Goal: Navigation & Orientation: Find specific page/section

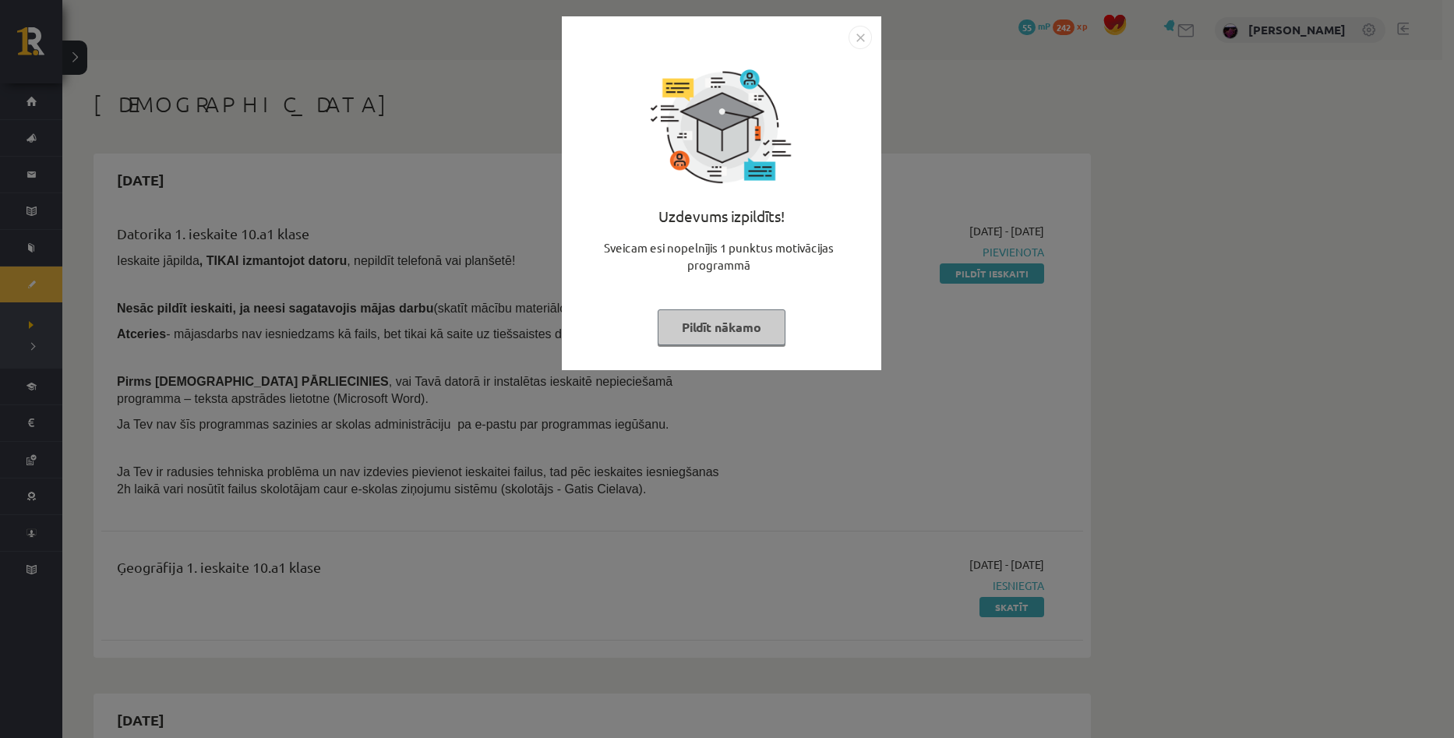
click at [725, 324] on button "Pildīt nākamo" at bounding box center [722, 327] width 128 height 36
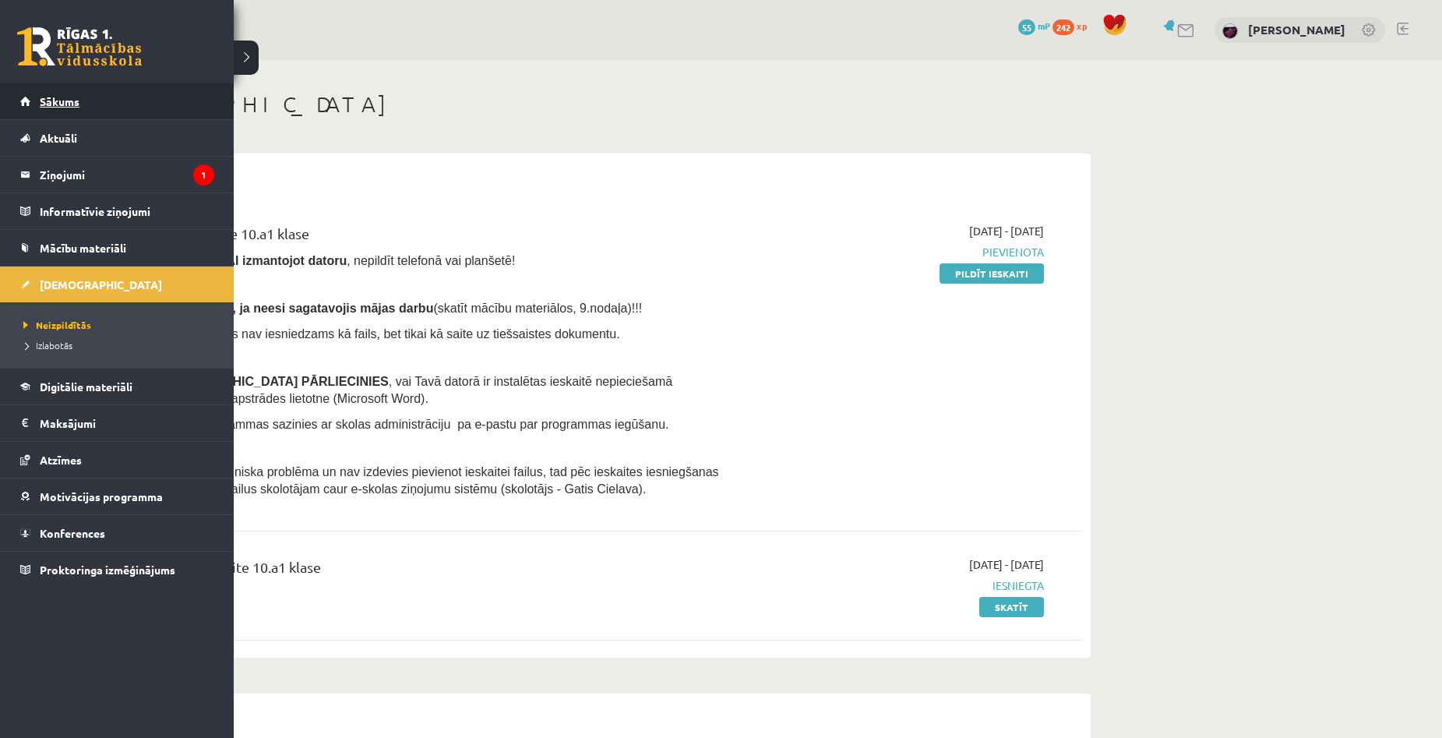
click at [68, 108] on link "Sākums" at bounding box center [117, 101] width 194 height 36
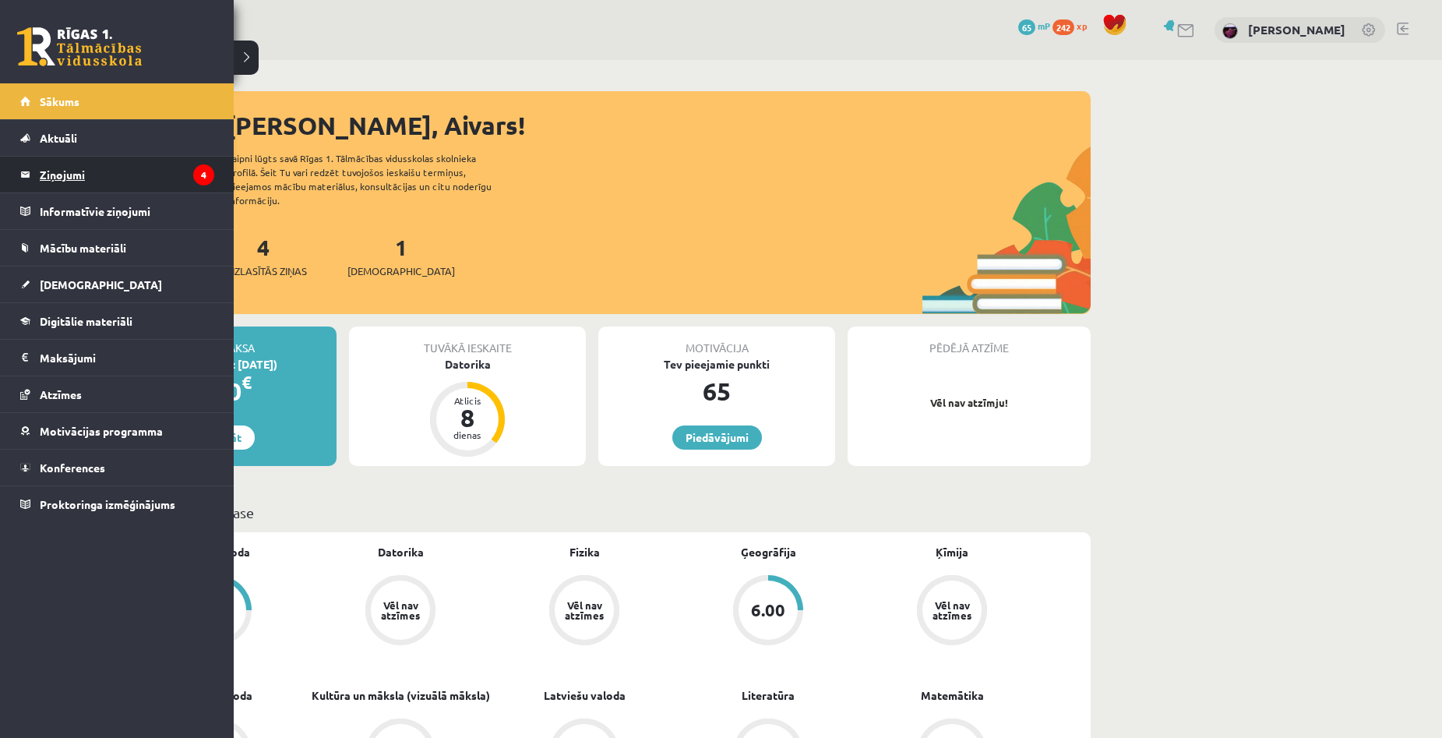
click at [70, 175] on legend "Ziņojumi 4" at bounding box center [127, 175] width 175 height 36
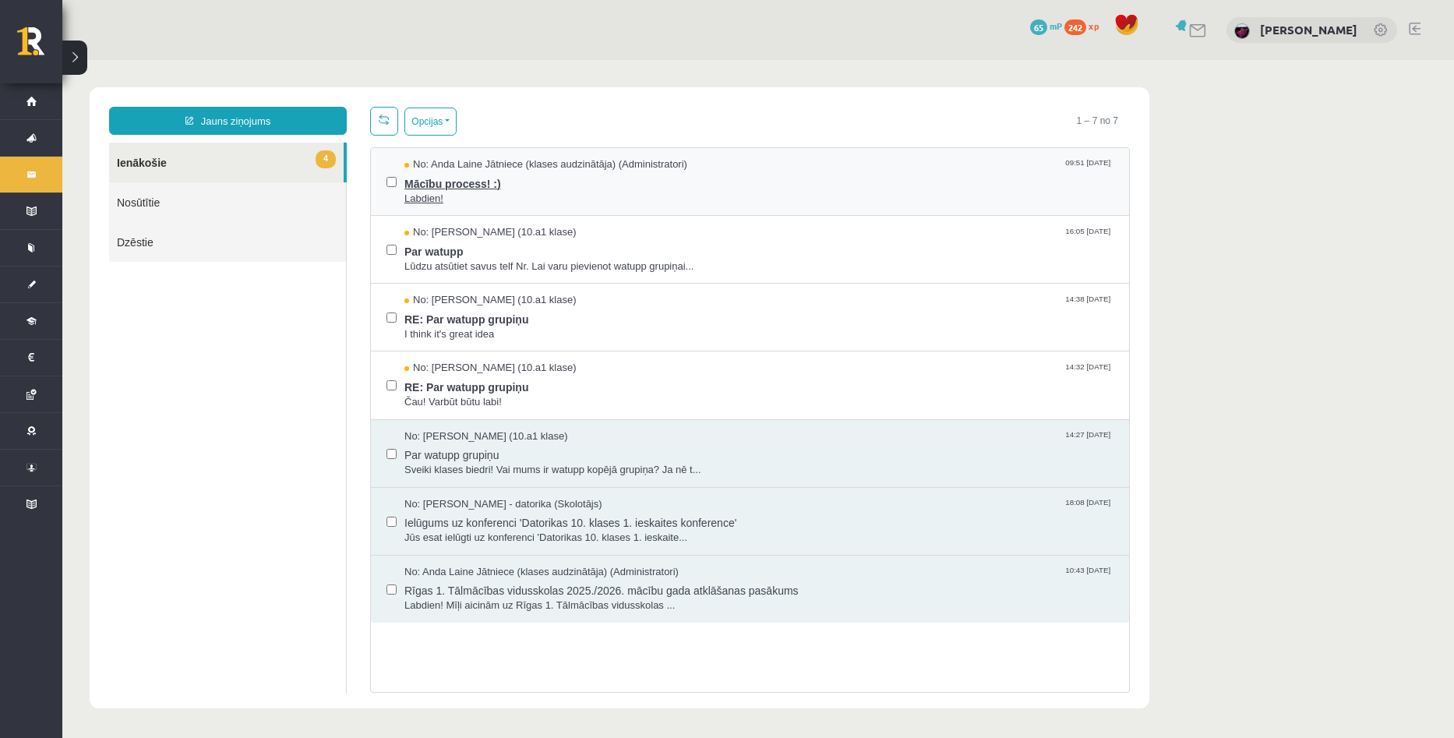
click at [445, 188] on span "Mācību process! :)" at bounding box center [758, 181] width 709 height 19
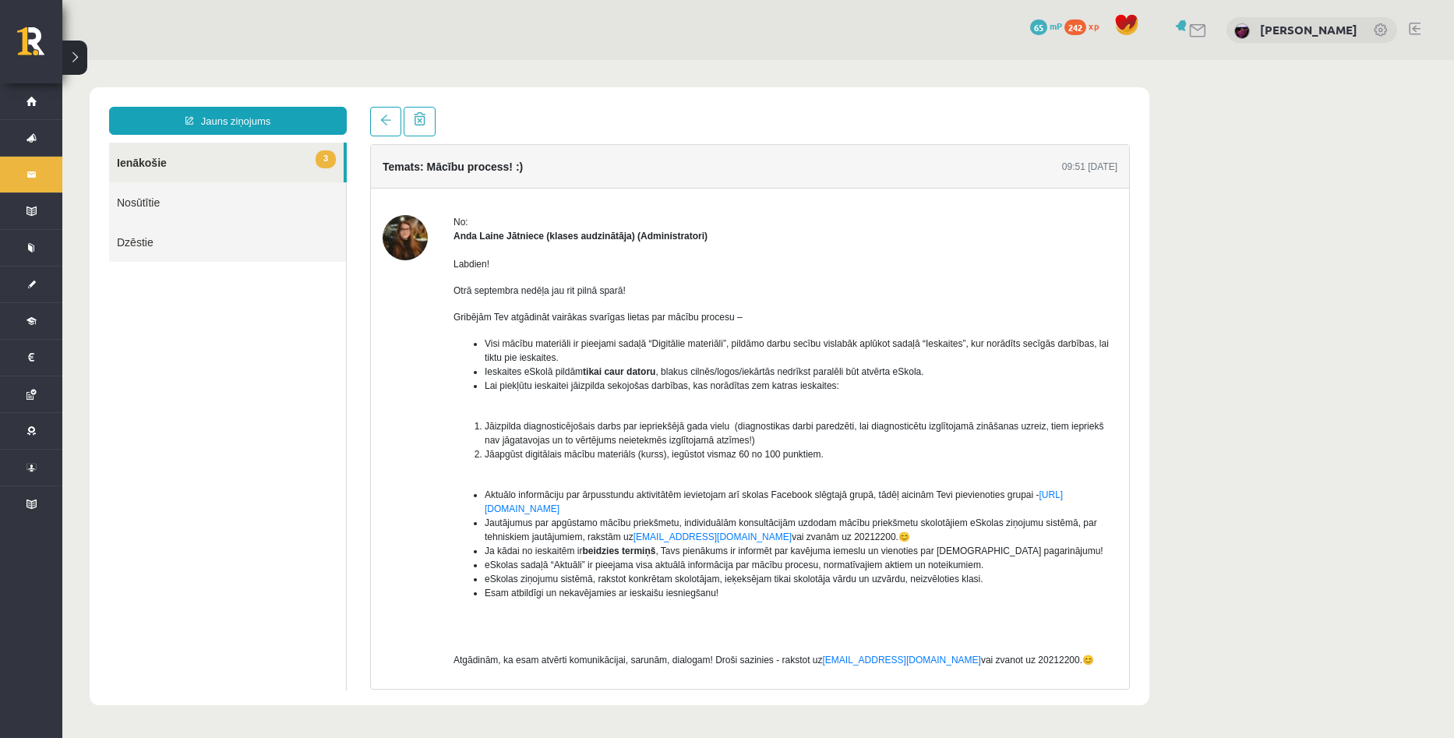
click at [405, 236] on img at bounding box center [405, 237] width 45 height 45
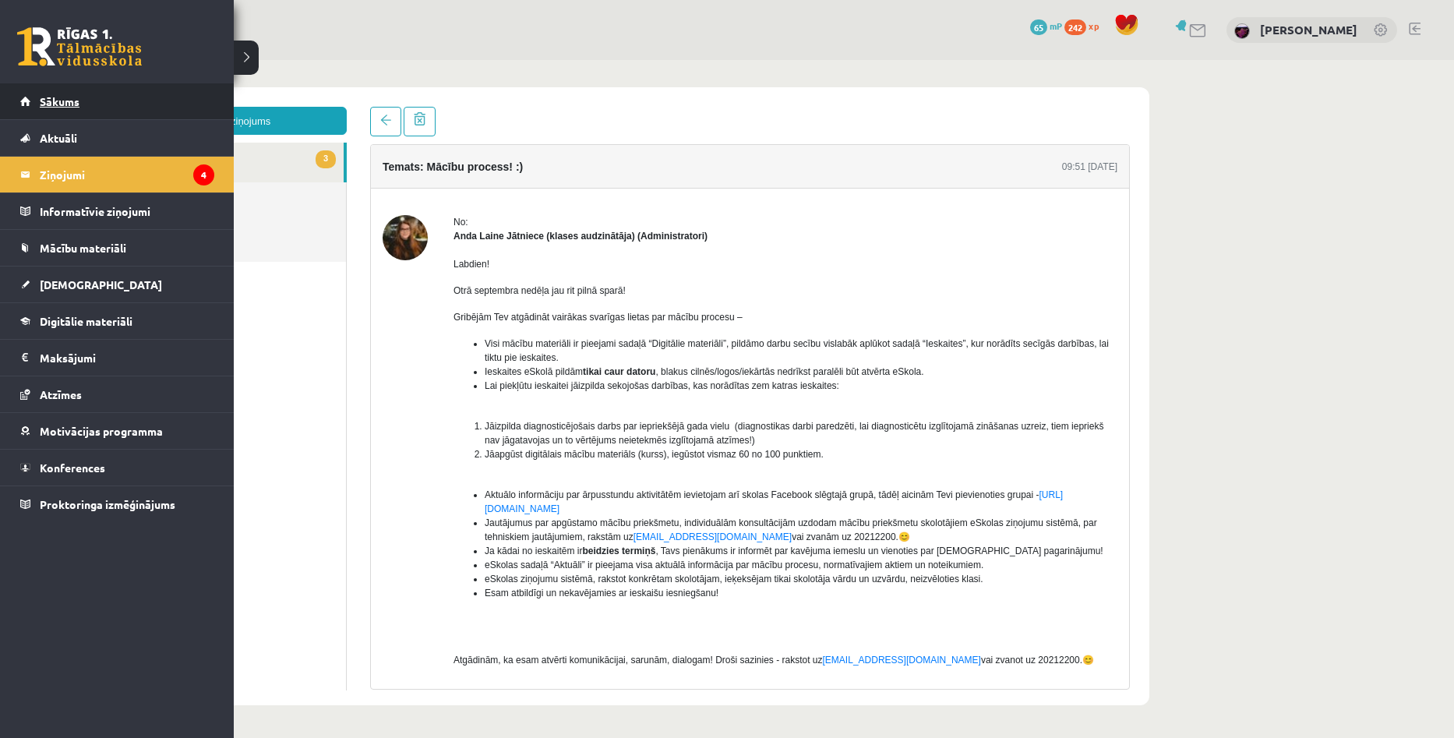
click at [28, 103] on link "Sākums" at bounding box center [117, 101] width 194 height 36
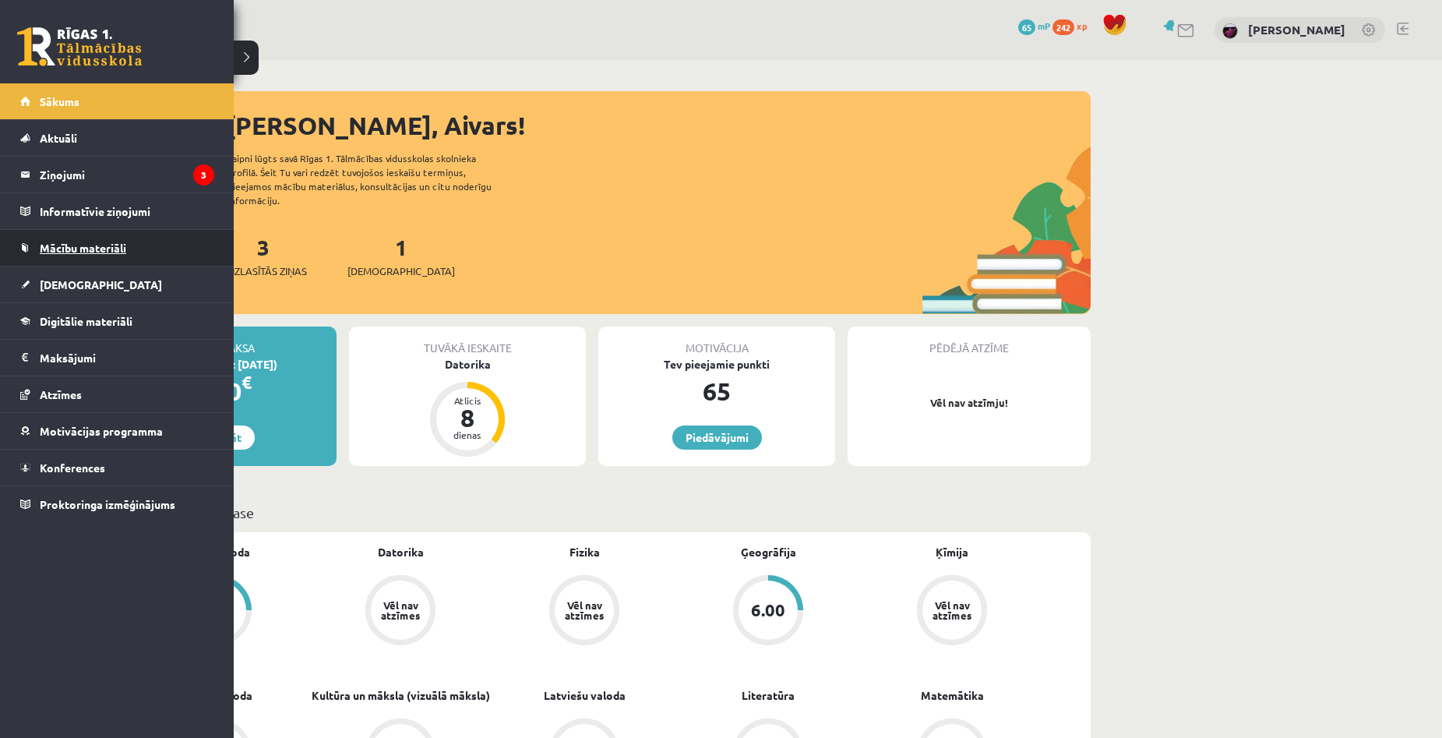
click at [87, 254] on link "Mācību materiāli" at bounding box center [117, 248] width 194 height 36
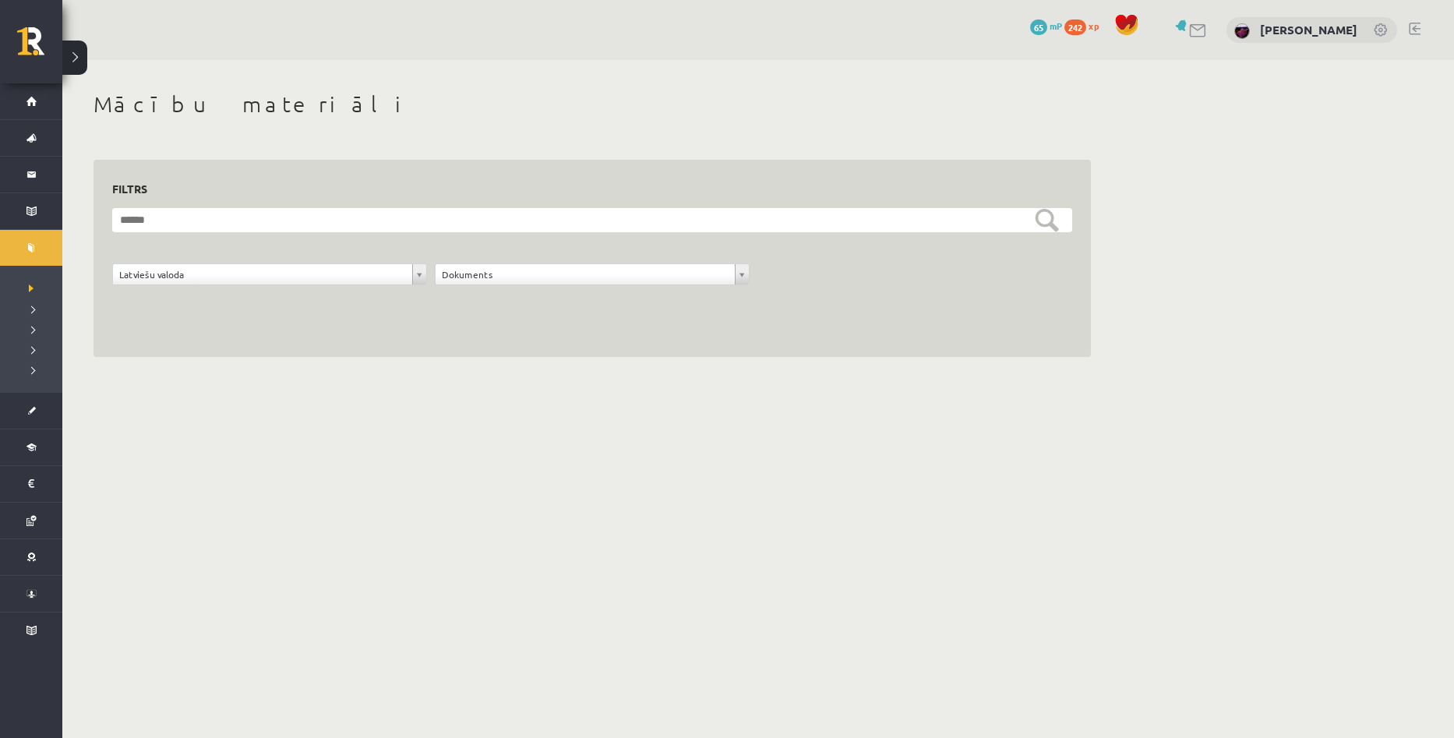
click at [566, 289] on div "**********" at bounding box center [592, 278] width 323 height 30
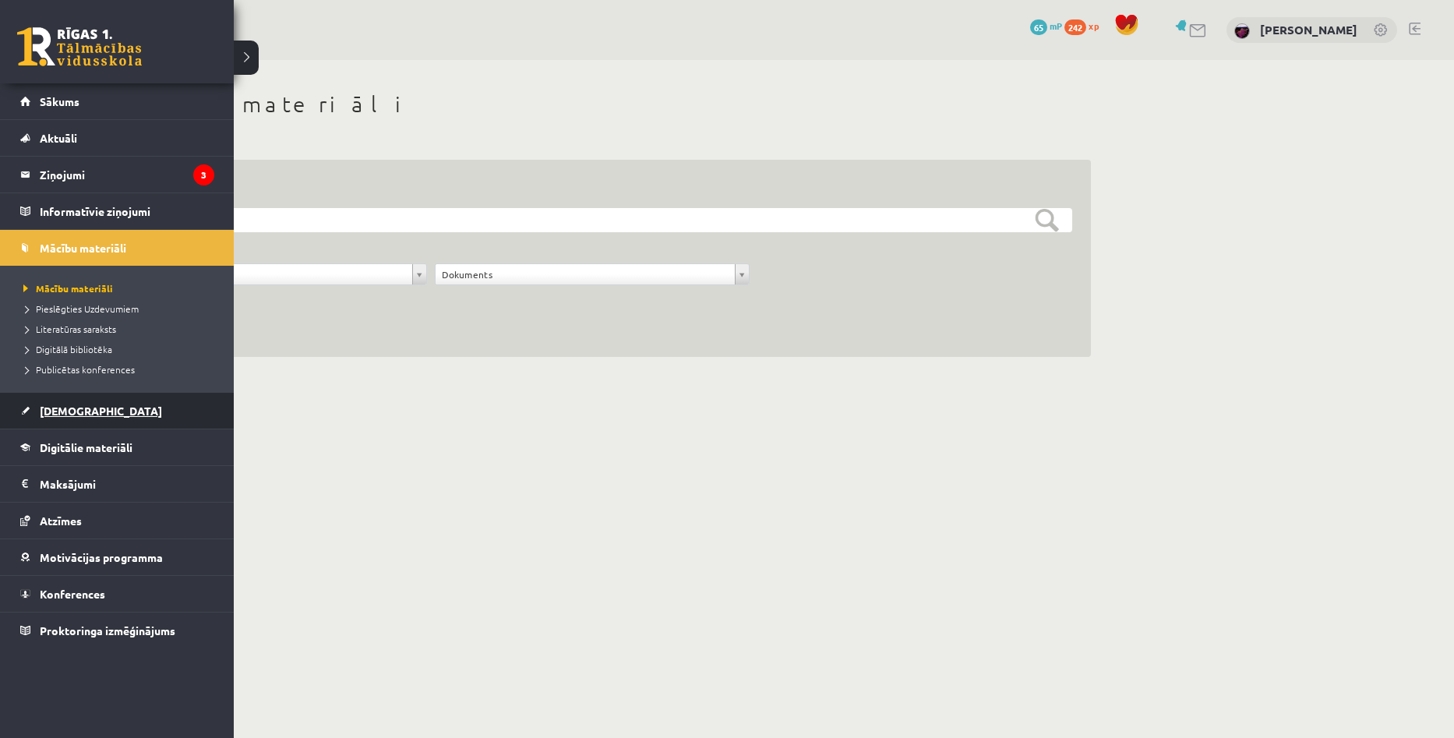
click at [78, 424] on link "[DEMOGRAPHIC_DATA]" at bounding box center [117, 411] width 194 height 36
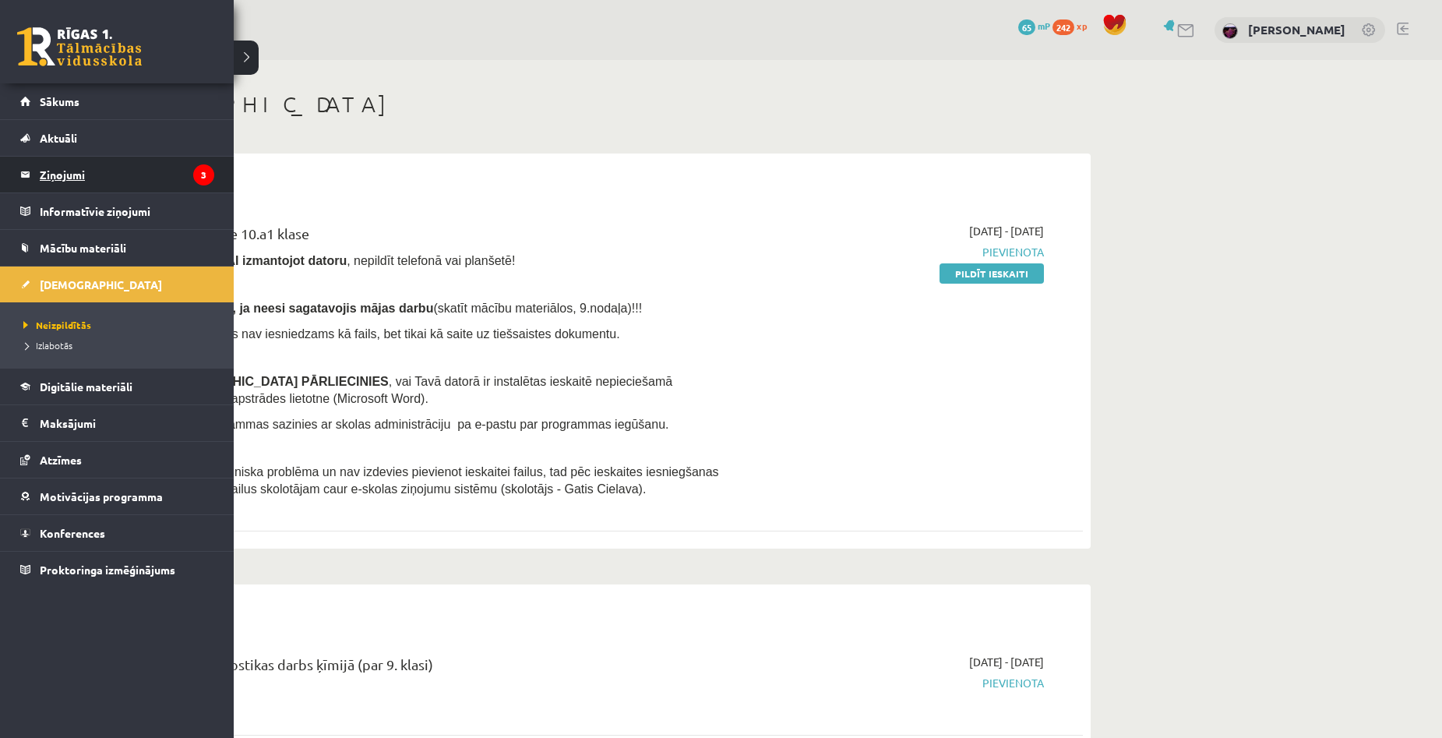
click at [67, 172] on legend "Ziņojumi 3" at bounding box center [127, 175] width 175 height 36
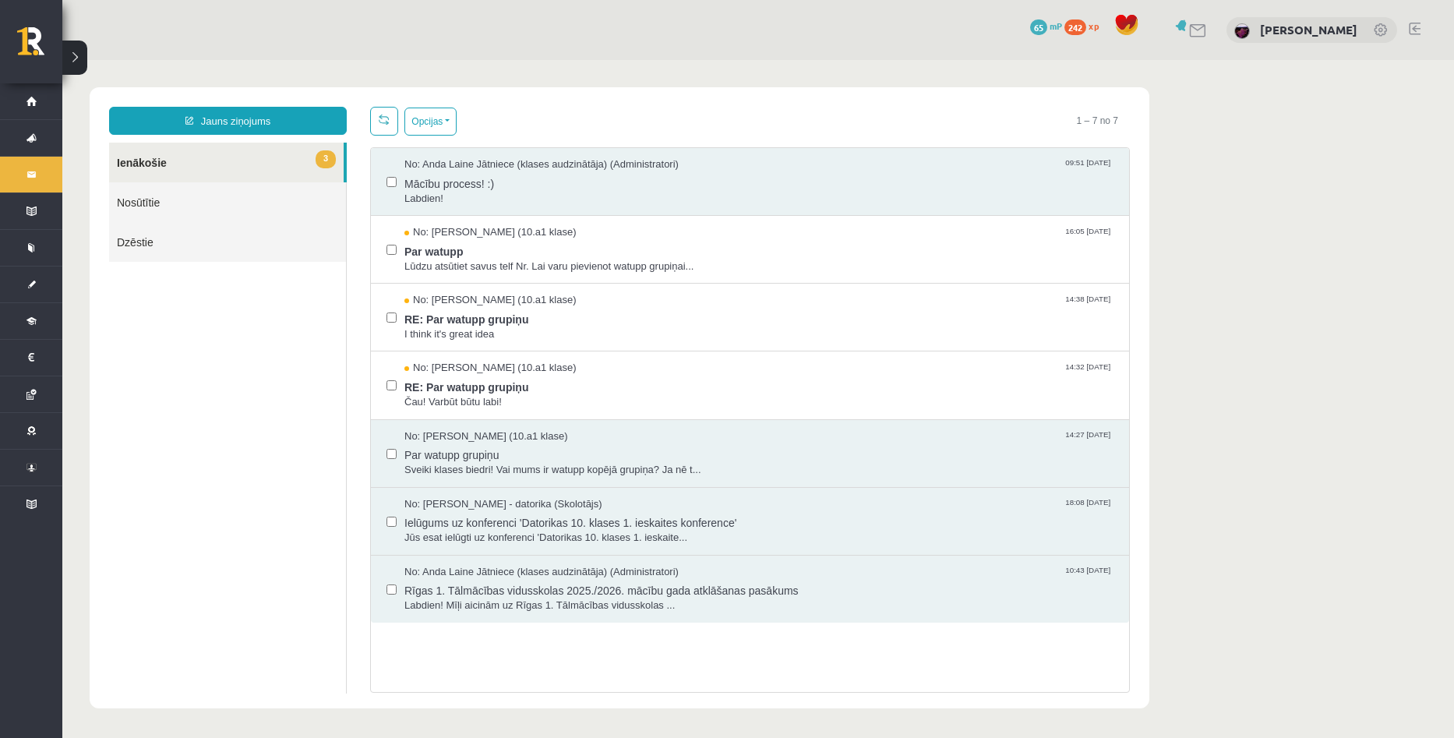
drag, startPoint x: 1360, startPoint y: 307, endPoint x: 1350, endPoint y: 302, distance: 11.5
click at [1360, 307] on body "Jauns ziņojums 3 Ienākošie Nosūtītie Dzēstie * ********* ********* ******* Opci…" at bounding box center [758, 398] width 1392 height 676
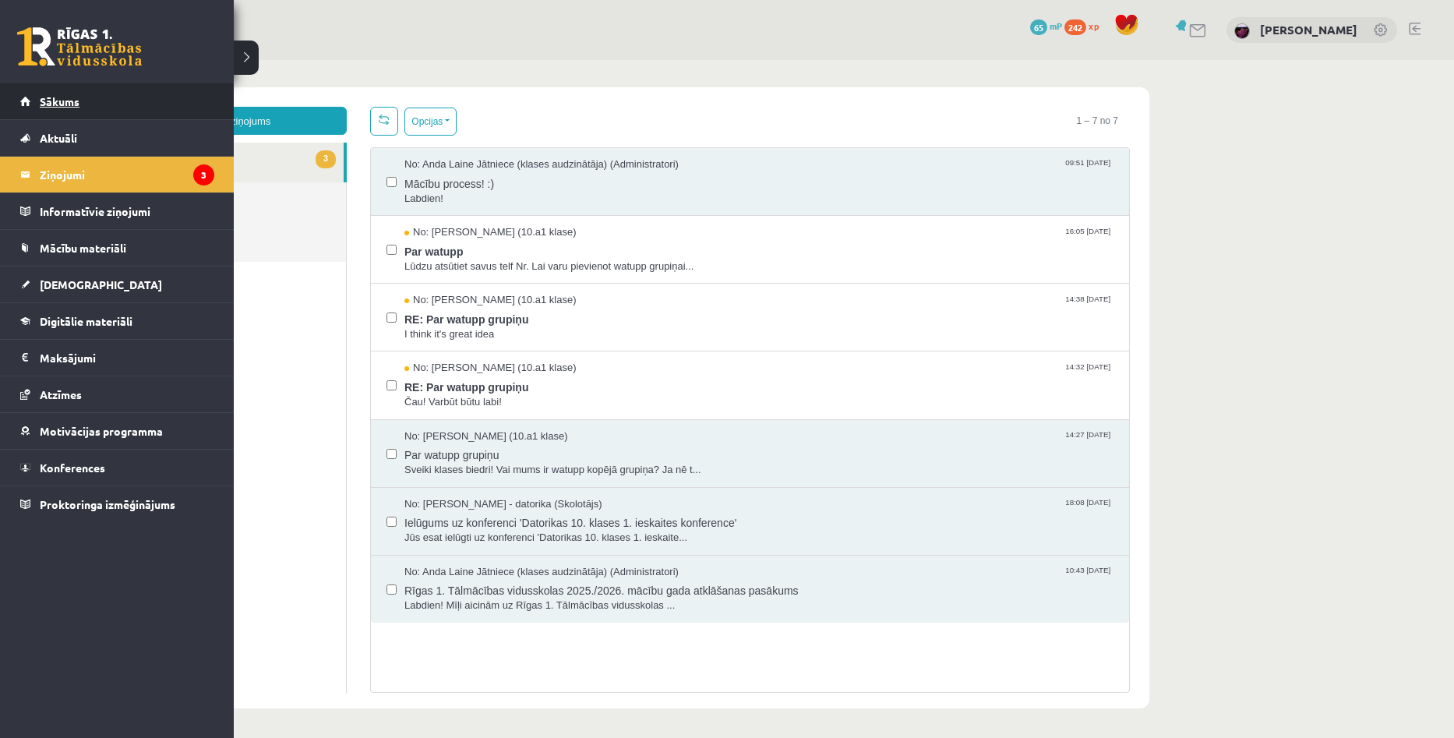
click at [62, 99] on span "Sākums" at bounding box center [60, 101] width 40 height 14
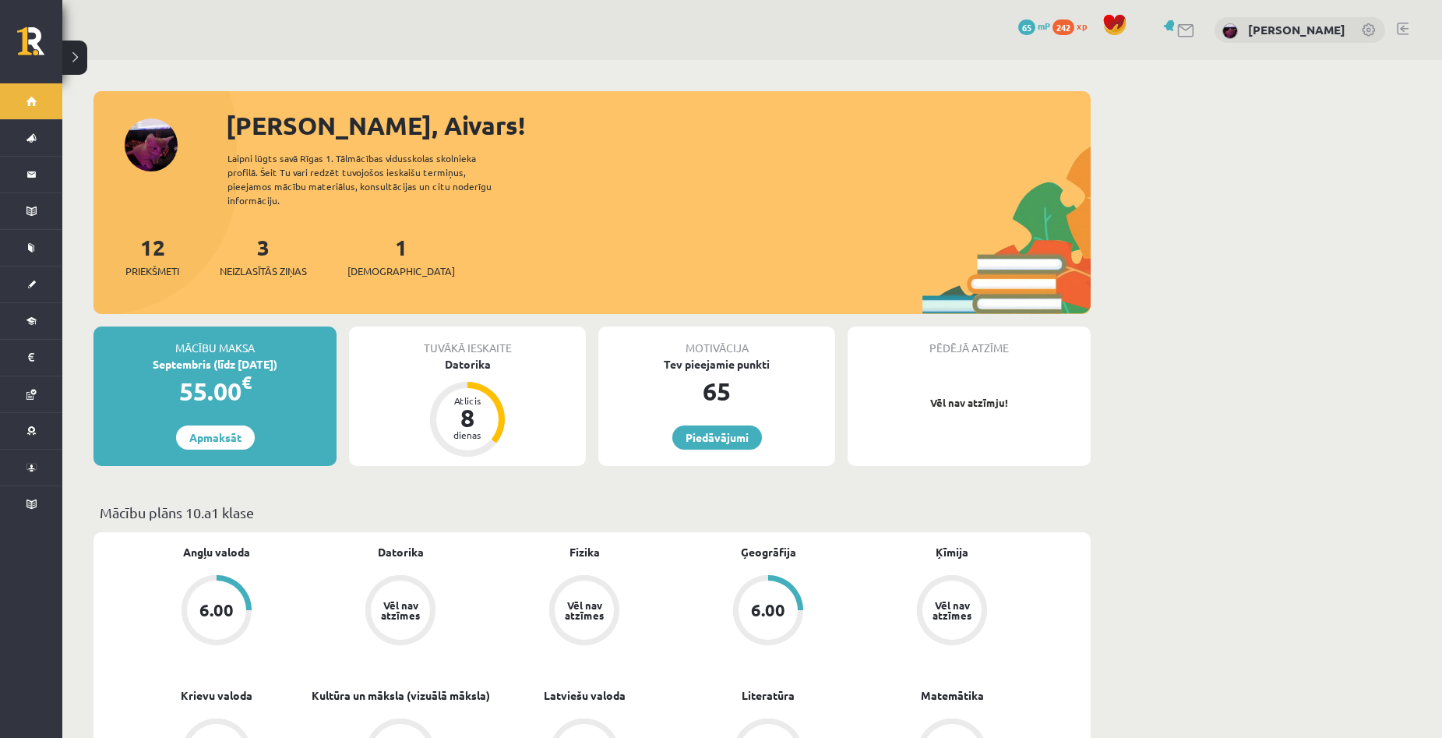
click at [154, 146] on div "Sveiks, Aivars! Laipni lūgts savā Rīgas 1. Tālmācības vidusskolas skolnieka pro…" at bounding box center [592, 210] width 997 height 207
